Goal: Information Seeking & Learning: Check status

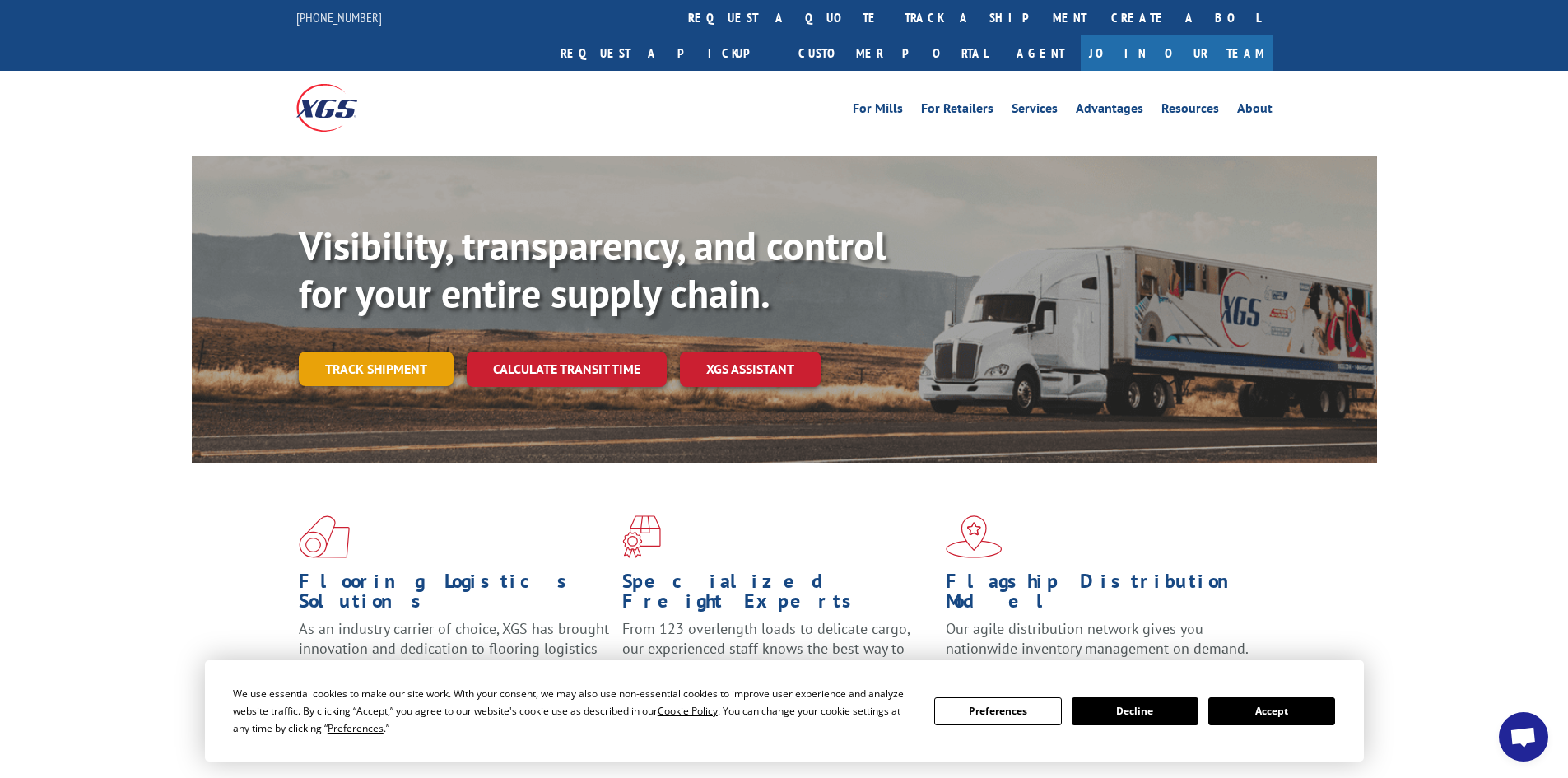
click at [338, 351] on link "Track shipment" at bounding box center [375, 368] width 154 height 35
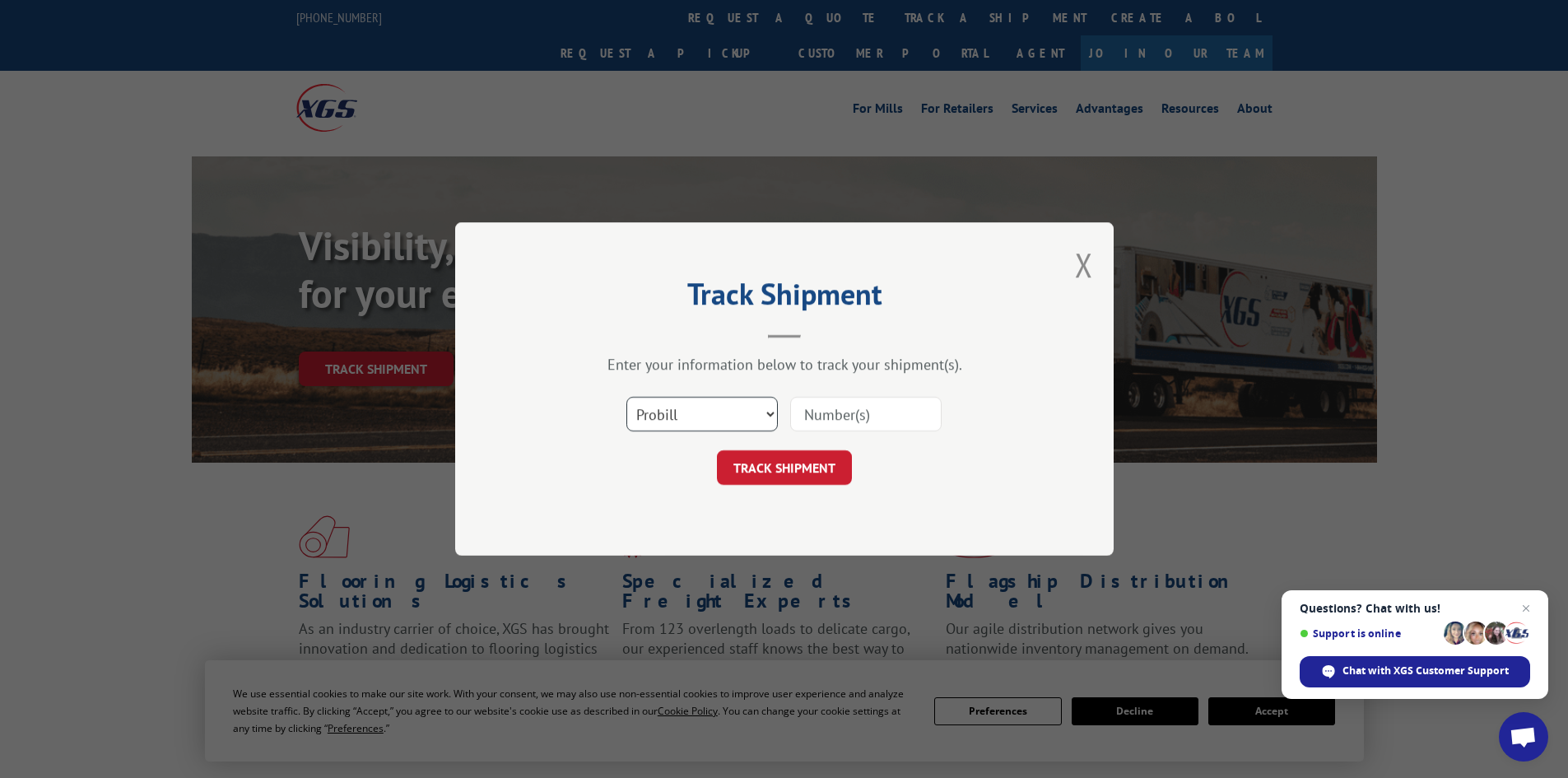
click at [692, 407] on select "Select category... Probill BOL PO" at bounding box center [702, 414] width 152 height 35
select select "bol"
click at [626, 397] on select "Select category... Probill BOL PO" at bounding box center [702, 414] width 152 height 35
click at [835, 411] on input at bounding box center [866, 414] width 152 height 35
paste input "5423755"
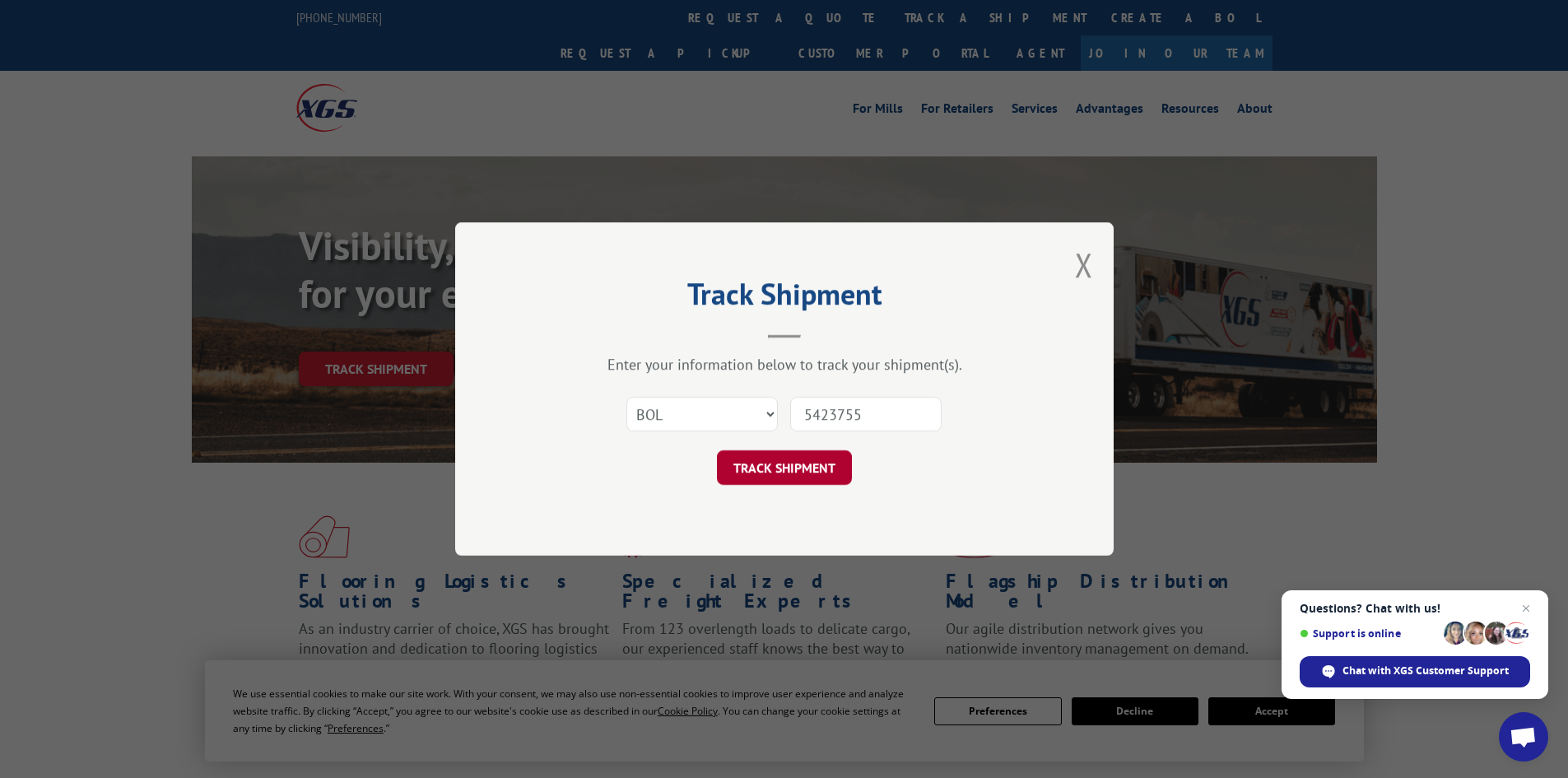
type input "5423755"
click at [803, 469] on button "TRACK SHIPMENT" at bounding box center [784, 467] width 135 height 35
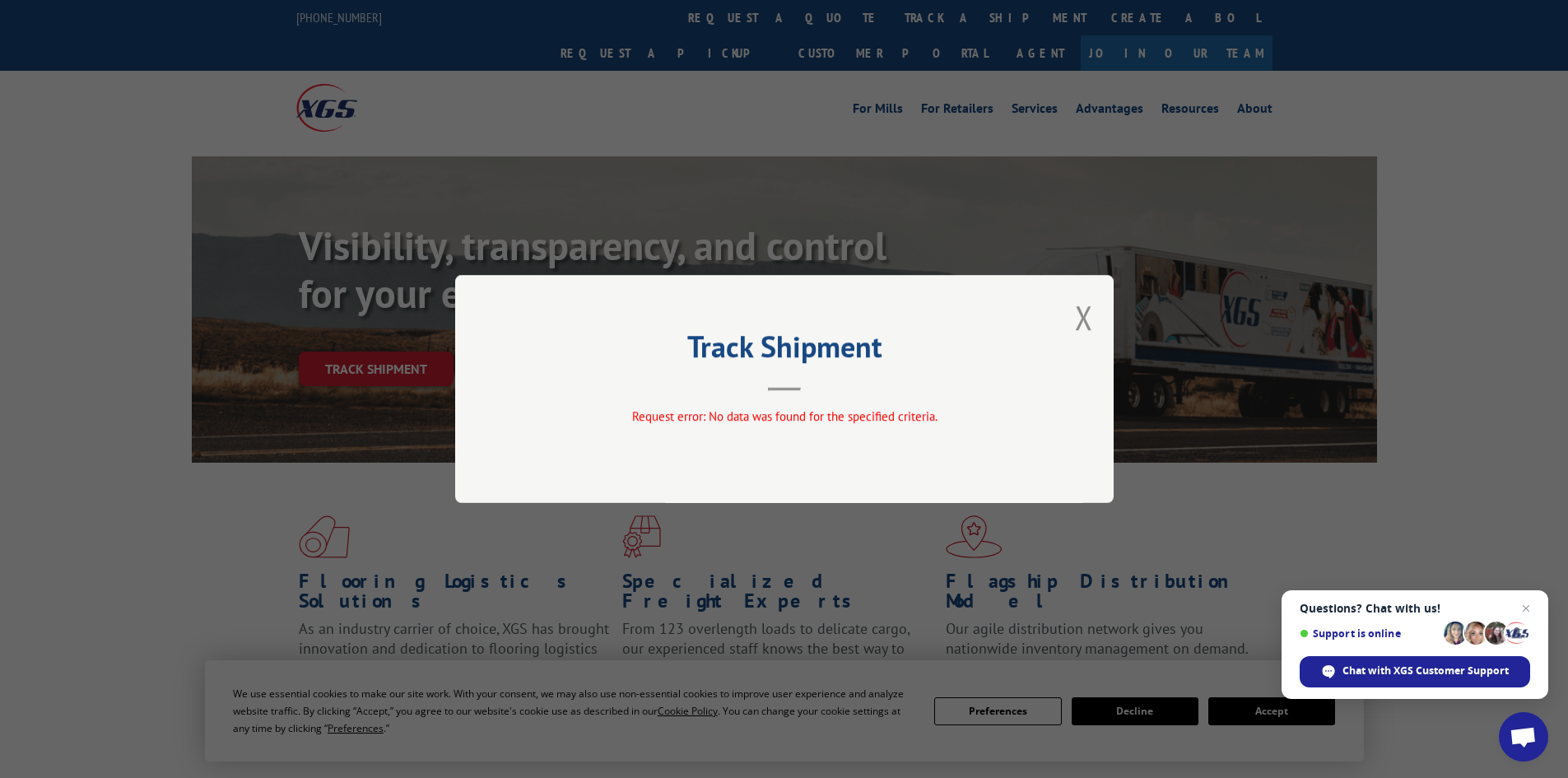
click at [1073, 320] on div "Track Shipment Request error: No data was found for the specified criteria." at bounding box center [784, 389] width 658 height 228
click at [1080, 316] on button "Close modal" at bounding box center [1083, 317] width 18 height 44
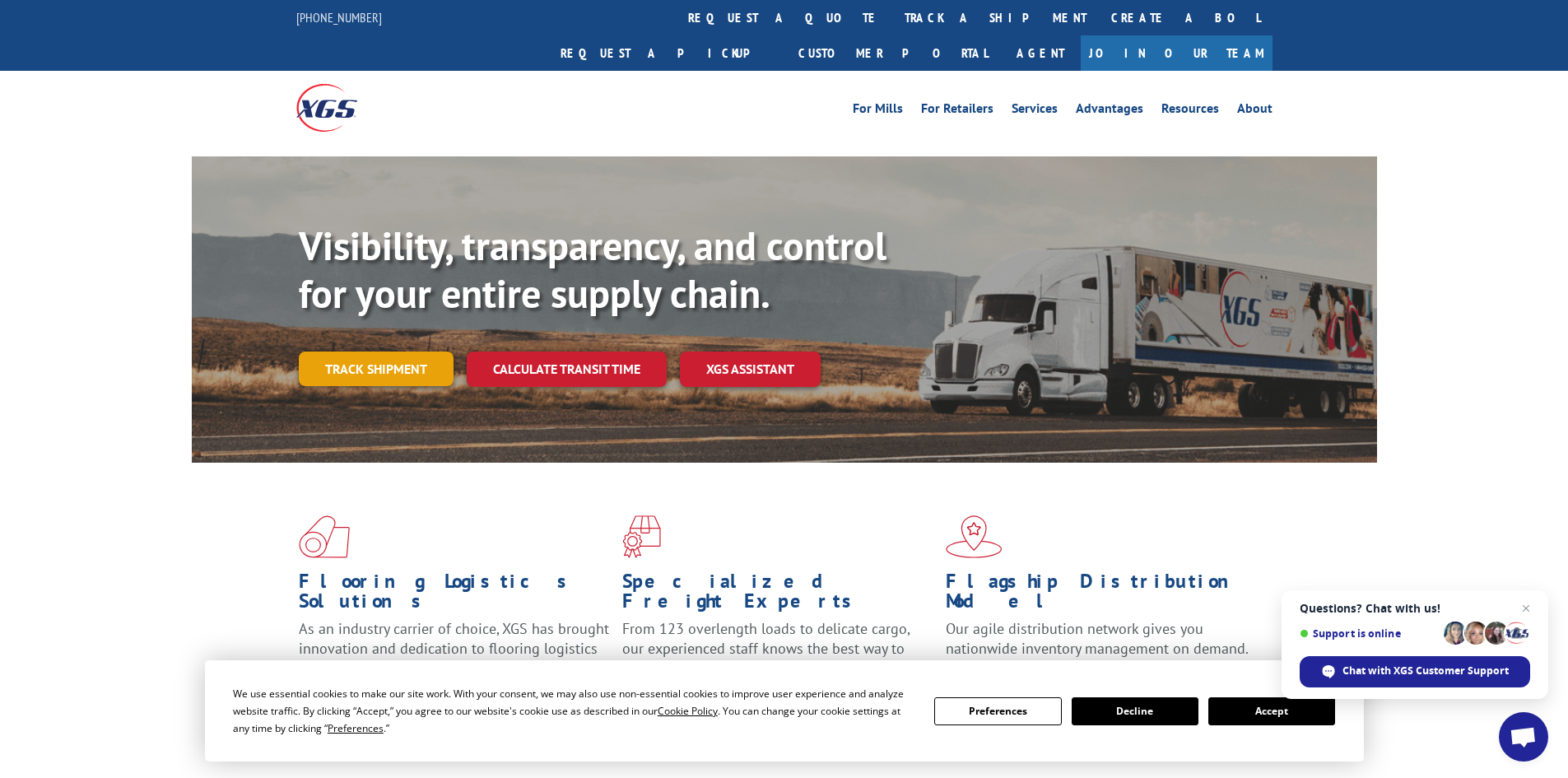
click at [399, 351] on link "Track shipment" at bounding box center [375, 368] width 154 height 35
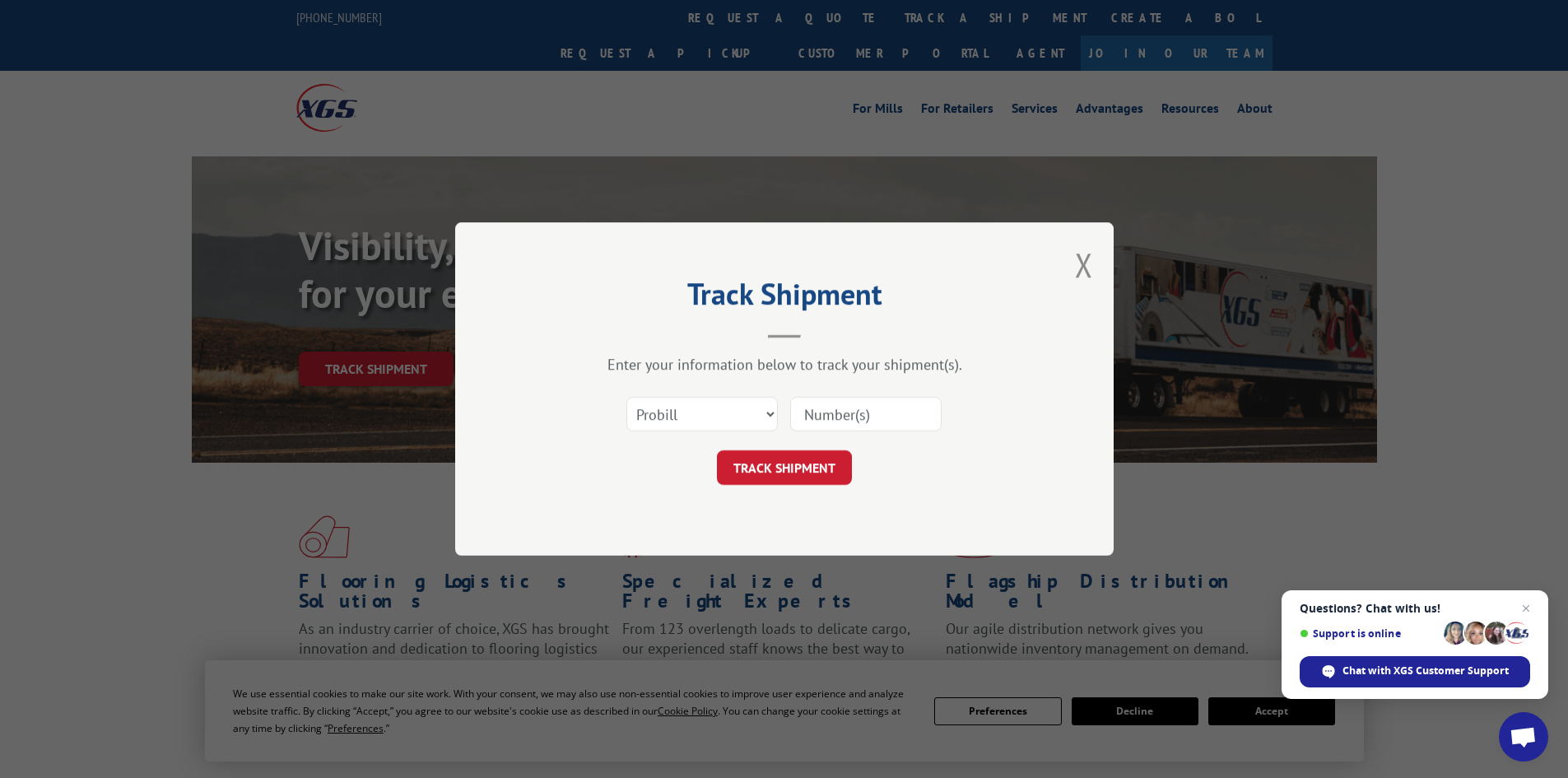
click at [838, 410] on input at bounding box center [866, 414] width 152 height 35
paste input "5423755"
type input "5423755"
drag, startPoint x: 811, startPoint y: 474, endPoint x: 813, endPoint y: 454, distance: 20.1
click at [813, 475] on button "TRACK SHIPMENT" at bounding box center [784, 467] width 135 height 35
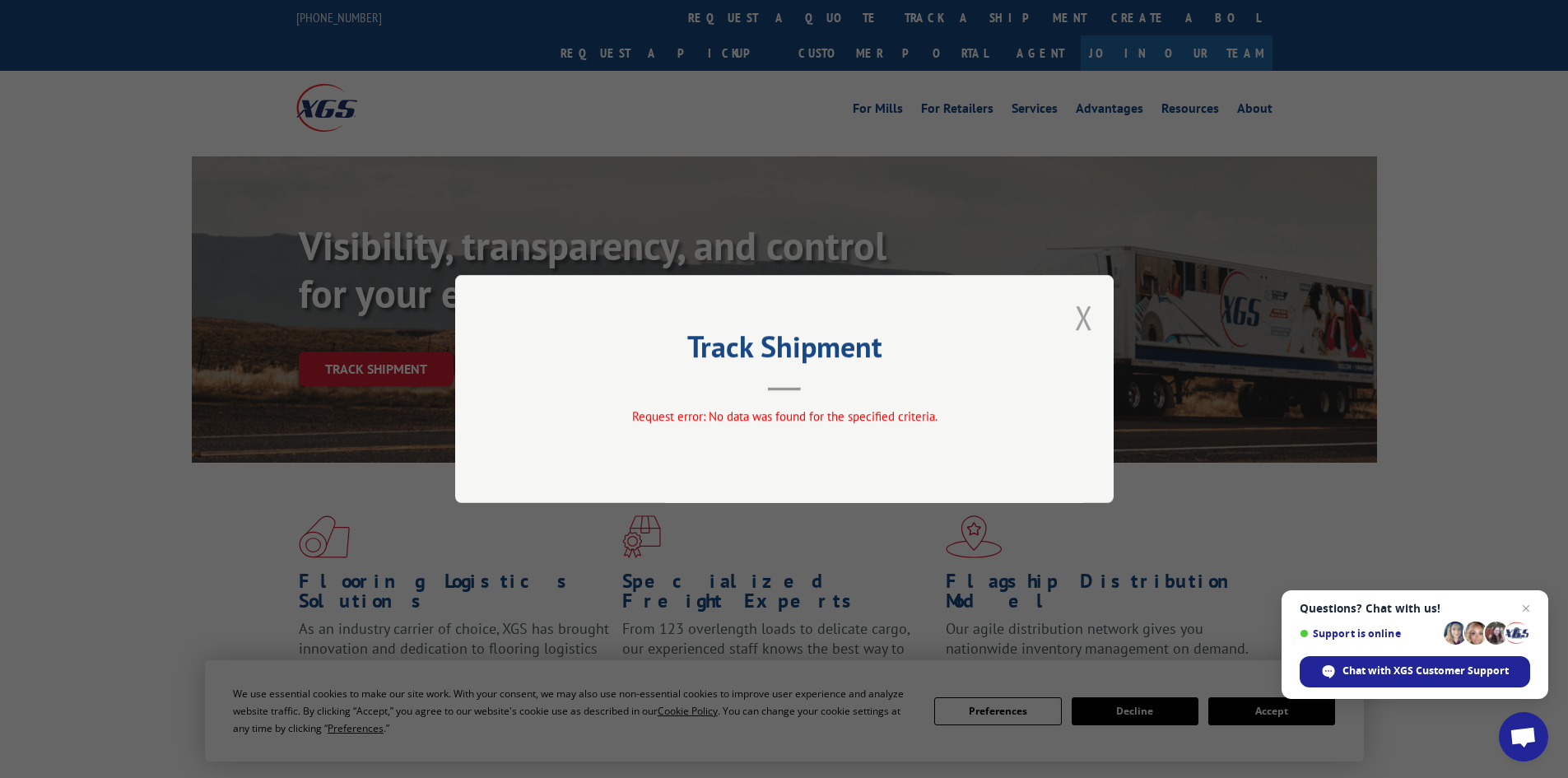
click at [1090, 310] on button "Close modal" at bounding box center [1083, 317] width 18 height 44
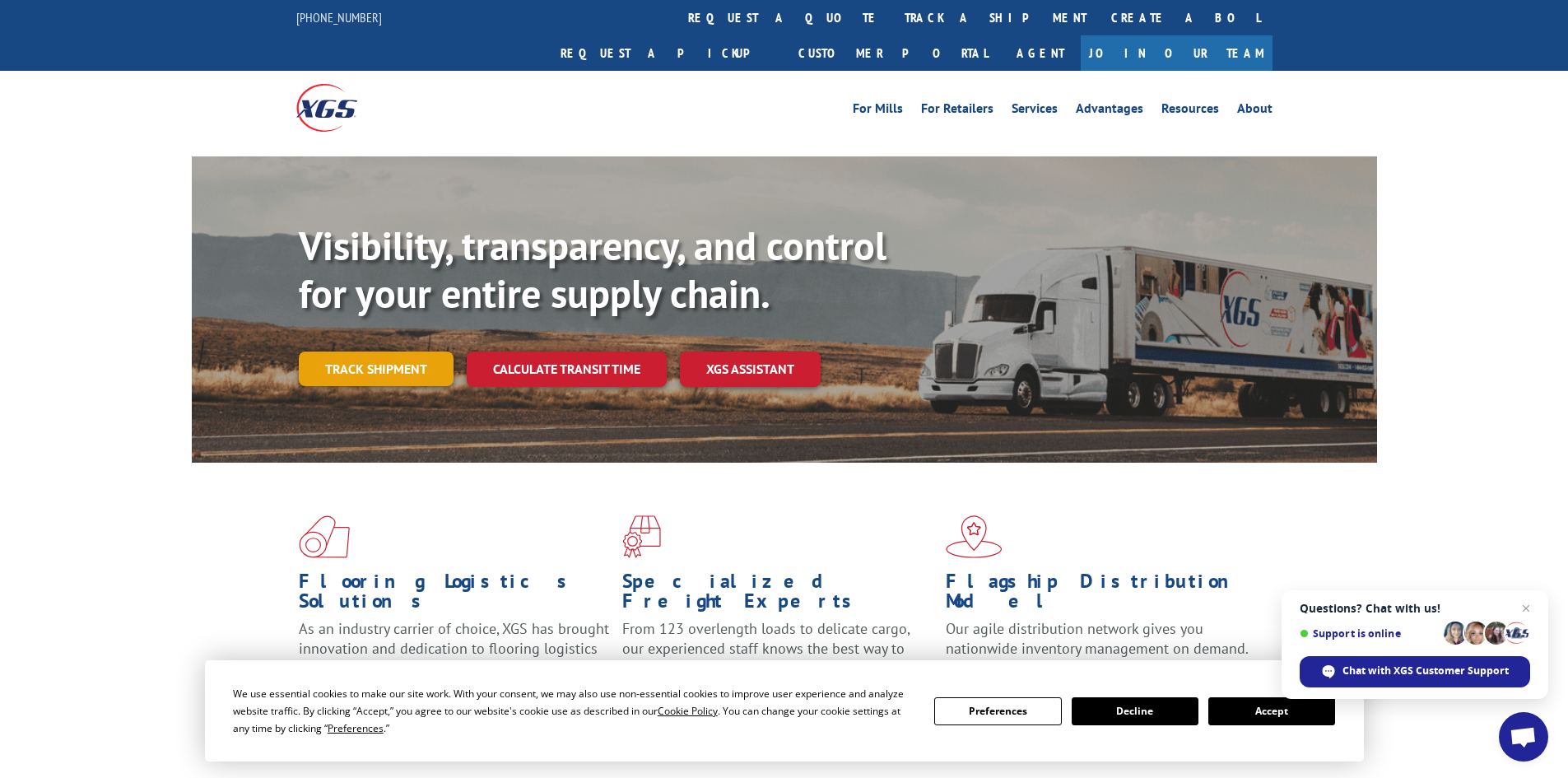
click at [368, 351] on link "Track shipment" at bounding box center [375, 368] width 154 height 35
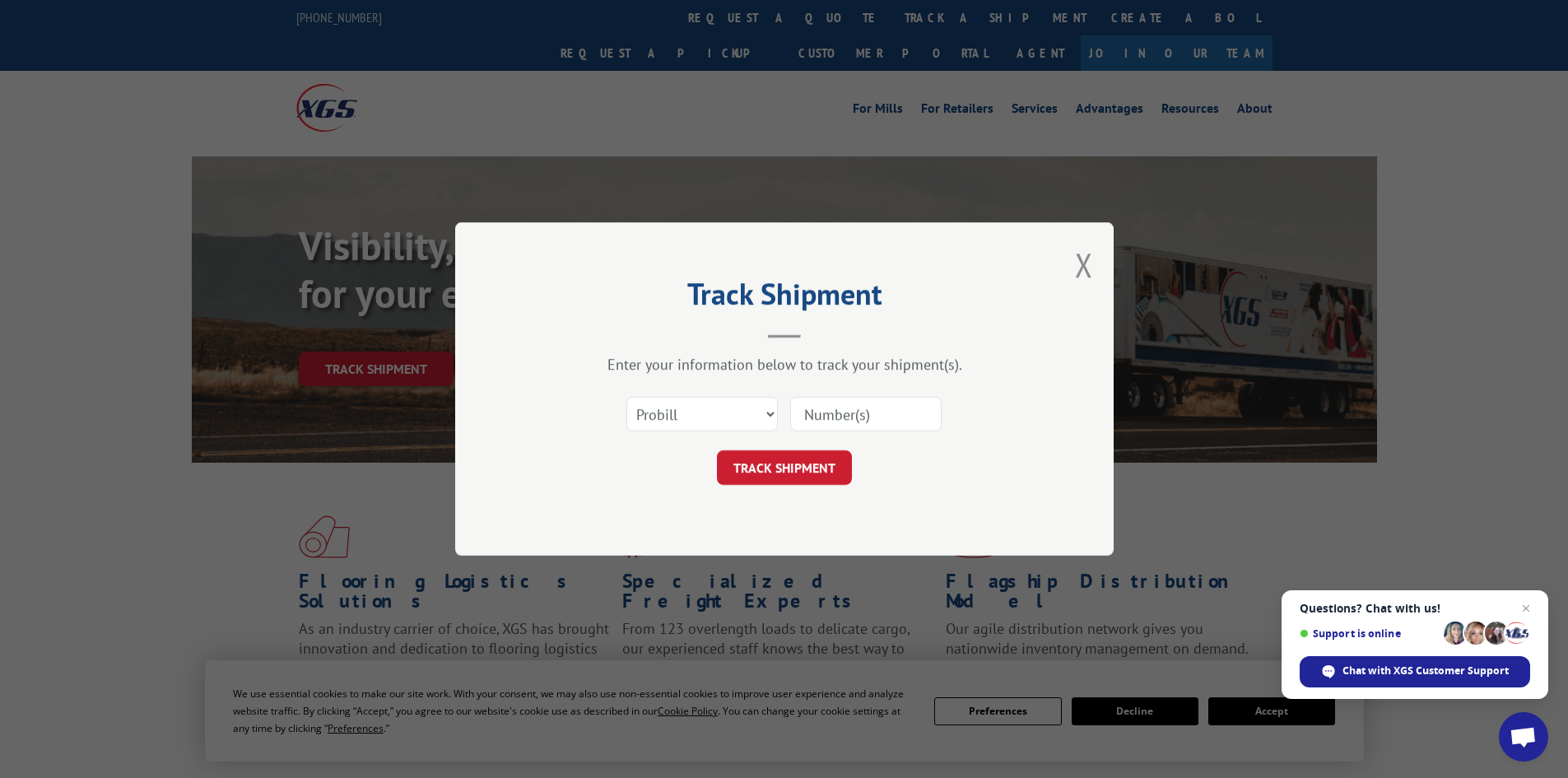
click at [899, 405] on input at bounding box center [866, 414] width 152 height 35
paste input "6457952"
type input "6457952"
click at [807, 475] on button "TRACK SHIPMENT" at bounding box center [784, 467] width 135 height 35
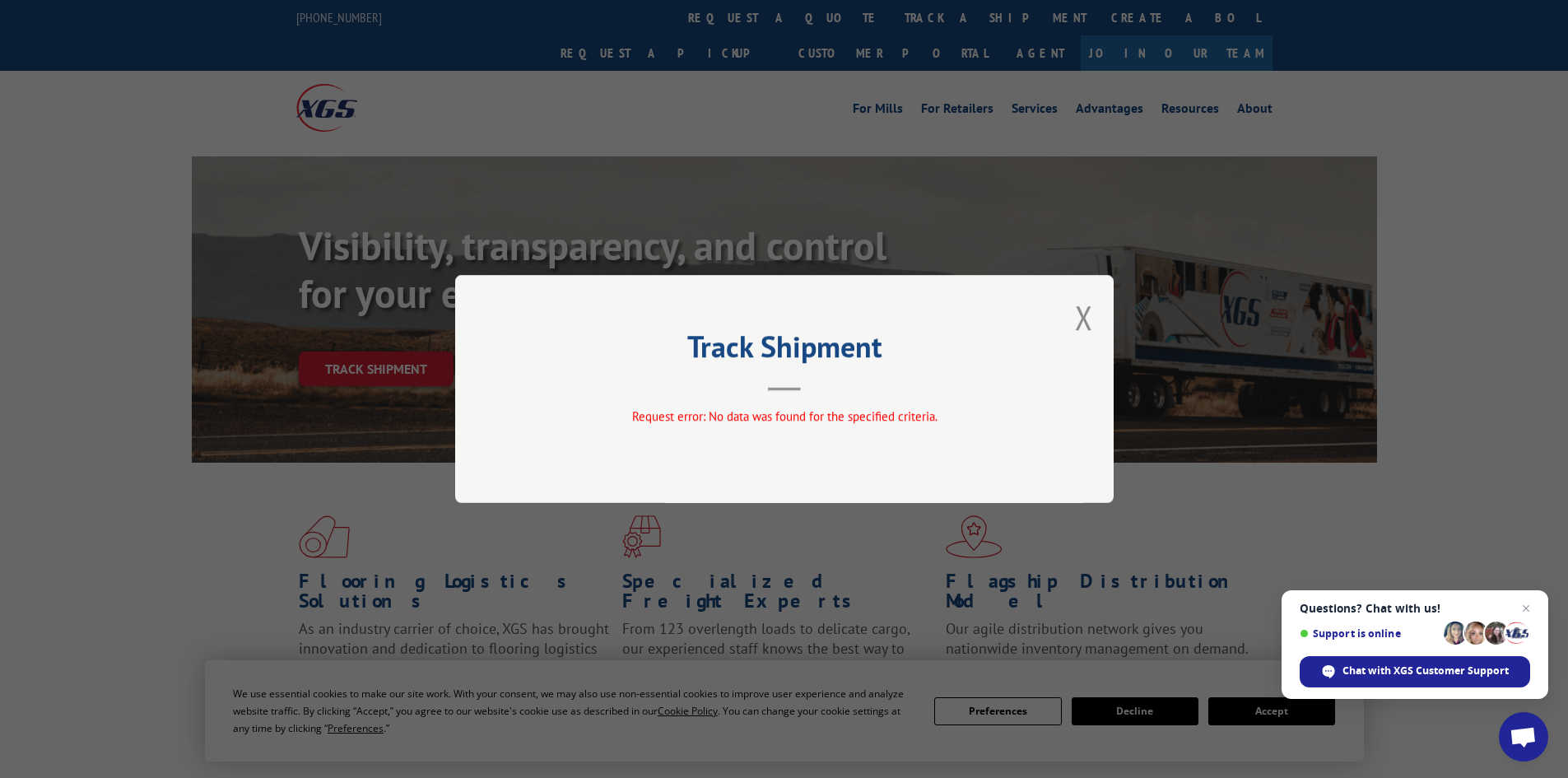
click at [1081, 315] on button "Close modal" at bounding box center [1083, 317] width 18 height 44
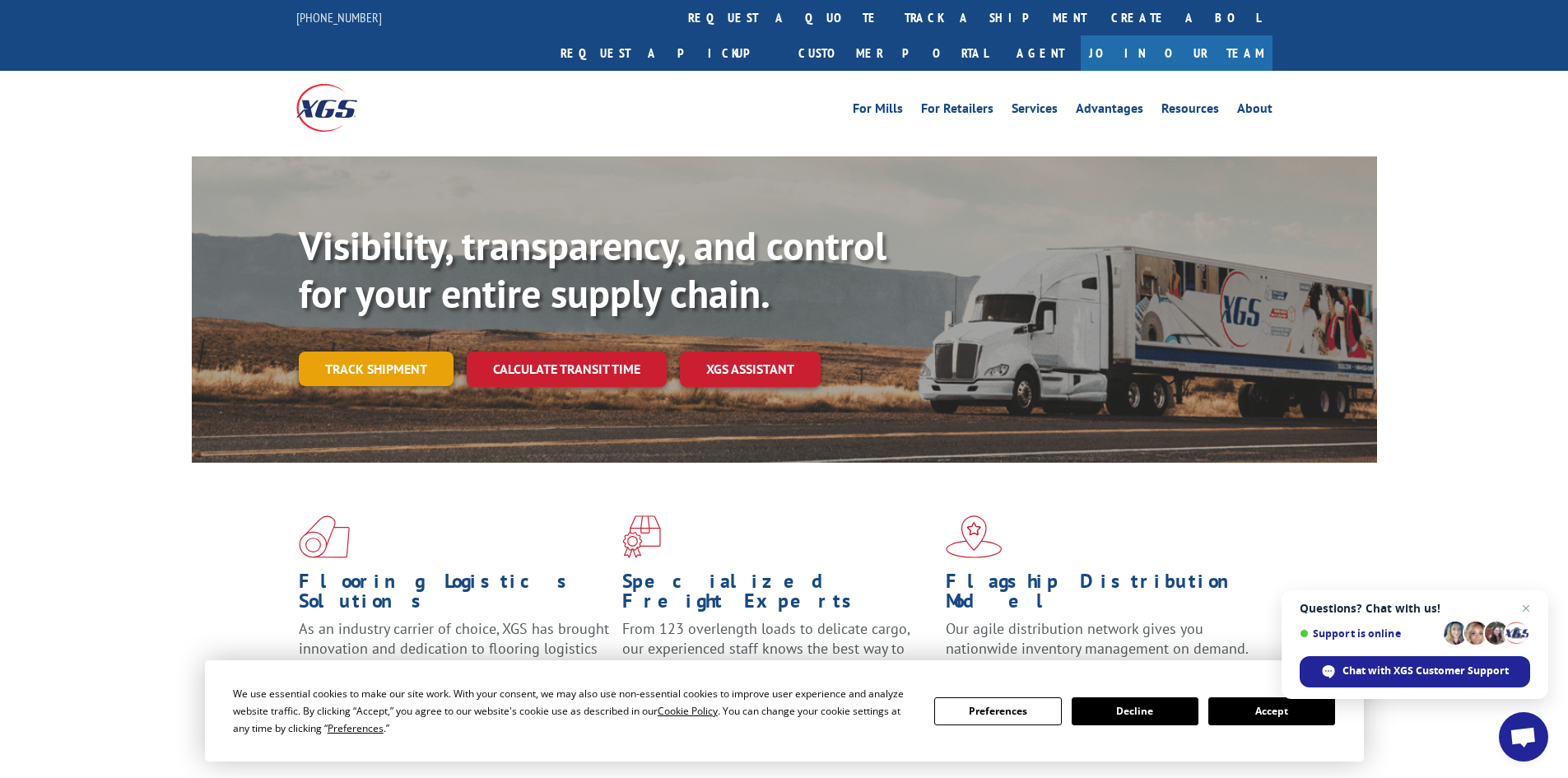
click at [393, 351] on link "Track shipment" at bounding box center [375, 368] width 154 height 35
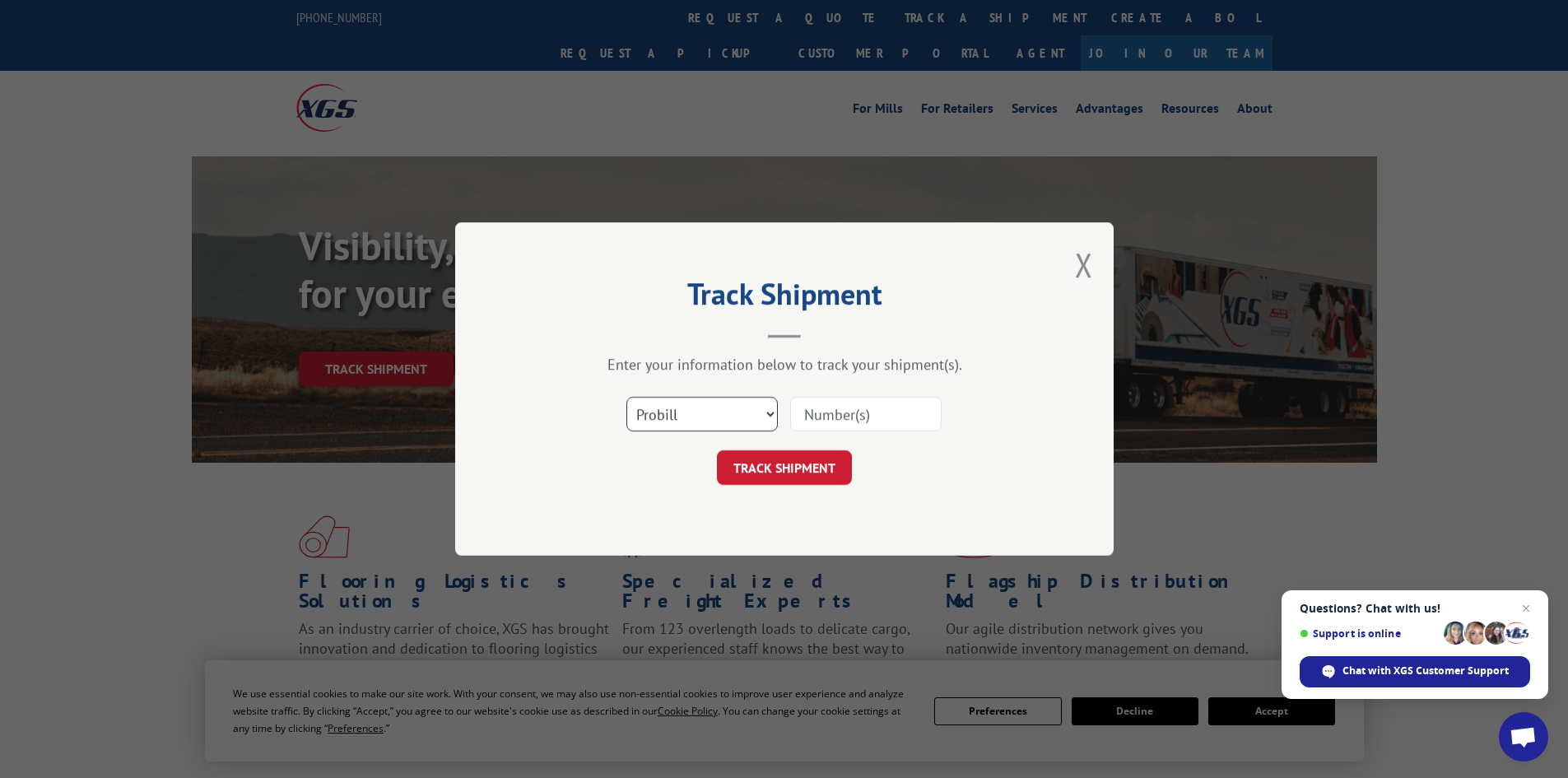
drag, startPoint x: 735, startPoint y: 412, endPoint x: 695, endPoint y: 431, distance: 44.3
click at [726, 414] on select "Select category... Probill BOL PO" at bounding box center [702, 414] width 152 height 35
select select "bol"
click at [626, 397] on select "Select category... Probill BOL PO" at bounding box center [702, 414] width 152 height 35
click at [828, 418] on input at bounding box center [866, 414] width 152 height 35
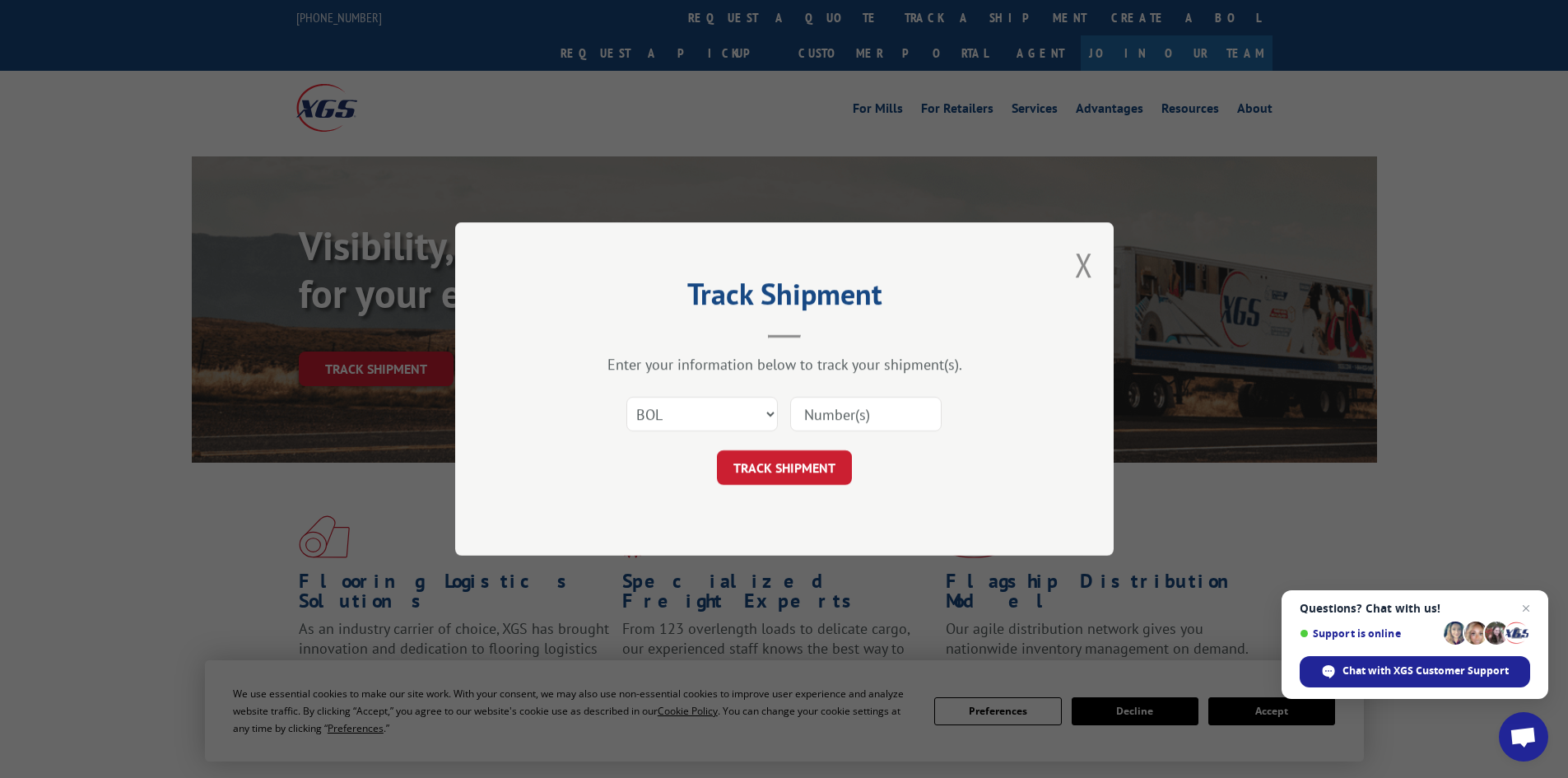
paste input "6457952"
type input "6457952"
click at [804, 474] on button "TRACK SHIPMENT" at bounding box center [784, 467] width 135 height 35
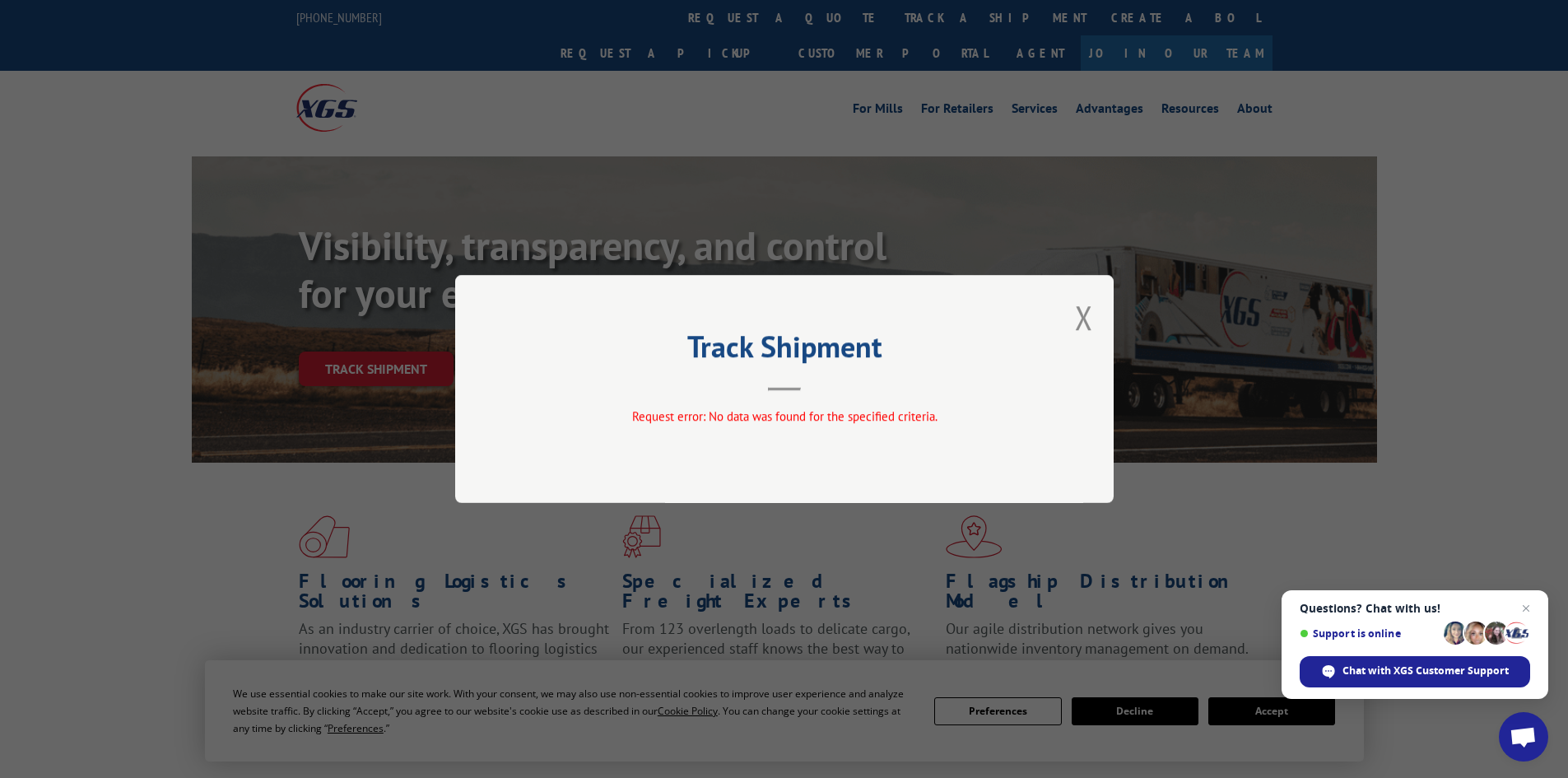
drag, startPoint x: 1093, startPoint y: 316, endPoint x: 956, endPoint y: 306, distance: 137.4
click at [1093, 317] on div "Track Shipment Request error: No data was found for the specified criteria." at bounding box center [784, 389] width 658 height 228
